Goal: Navigation & Orientation: Find specific page/section

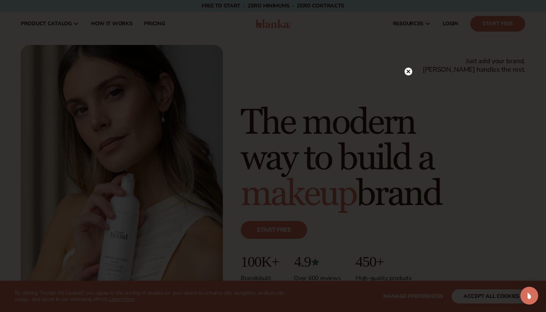
click at [409, 72] on icon at bounding box center [409, 71] width 4 height 4
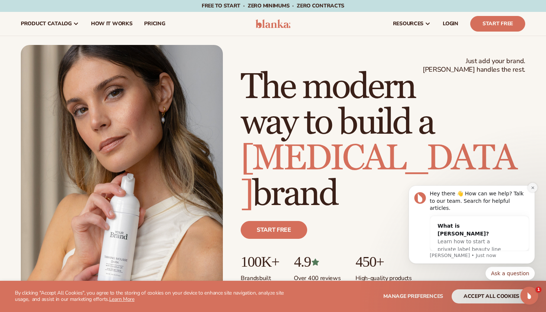
click at [533, 190] on icon "Dismiss notification" at bounding box center [533, 188] width 4 height 4
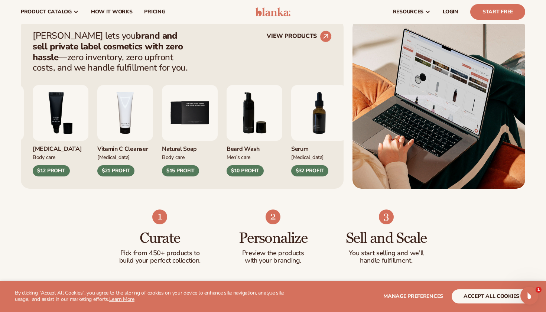
scroll to position [288, 0]
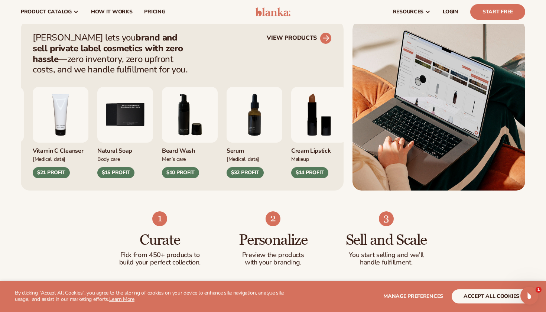
click at [325, 38] on circle at bounding box center [326, 38] width 16 height 16
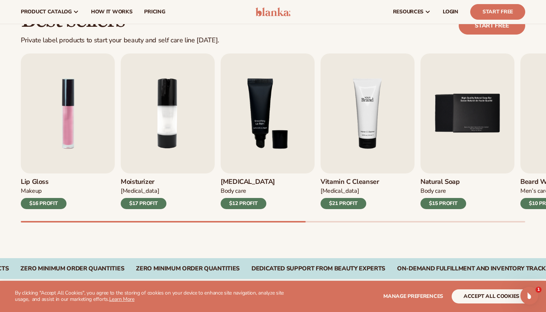
scroll to position [208, 0]
